Goal: Information Seeking & Learning: Learn about a topic

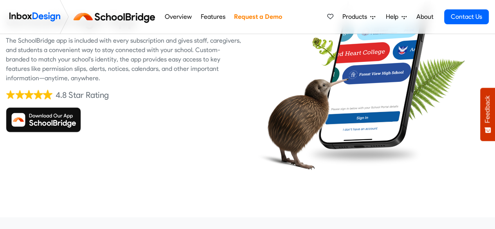
scroll to position [103, 0]
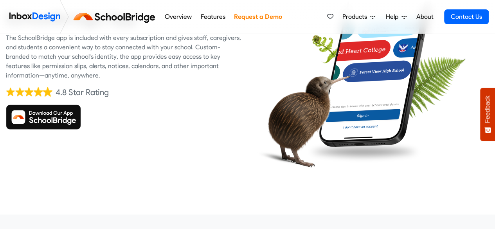
click at [25, 117] on img at bounding box center [43, 117] width 75 height 25
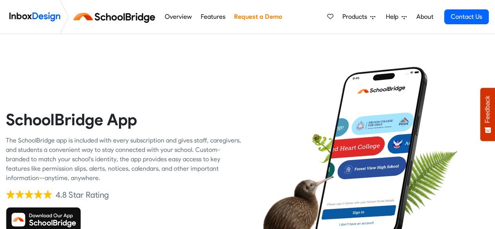
click at [276, 143] on div at bounding box center [372, 171] width 236 height 236
click at [368, 151] on img at bounding box center [372, 155] width 124 height 178
click at [366, 164] on img at bounding box center [372, 155] width 124 height 178
click at [46, 213] on img at bounding box center [43, 219] width 75 height 25
click at [101, 14] on img at bounding box center [116, 16] width 88 height 19
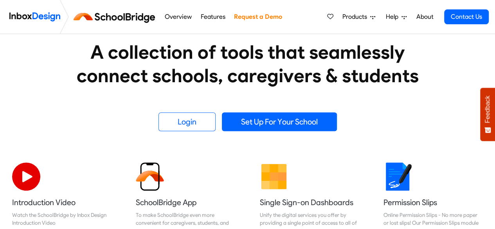
scroll to position [142, 0]
